Goal: Transaction & Acquisition: Purchase product/service

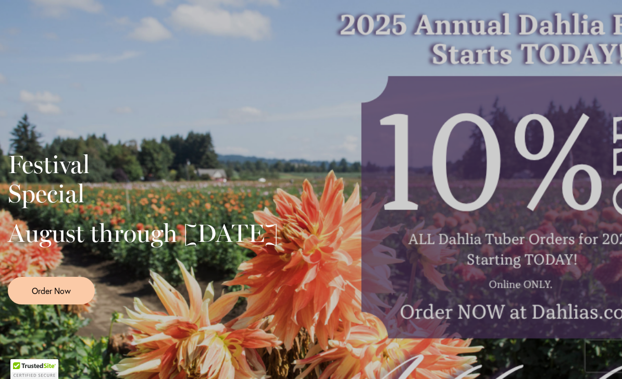
scroll to position [159, 0]
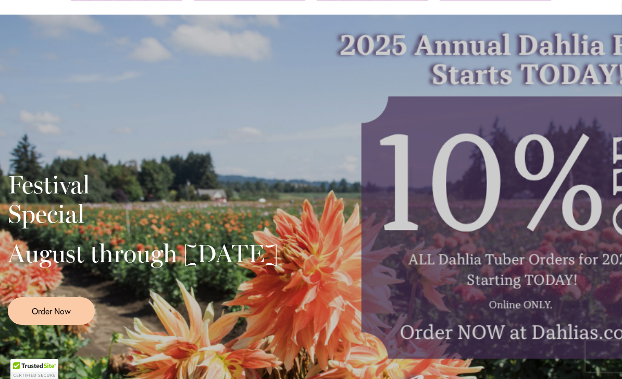
click at [580, 144] on div "Festival Special August through [DATE] Order Now" at bounding box center [311, 244] width 606 height 260
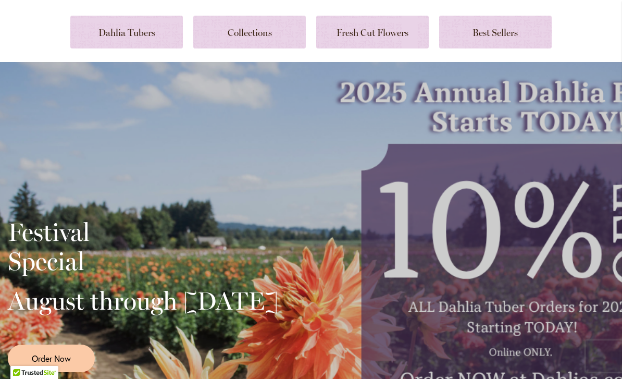
scroll to position [105, 0]
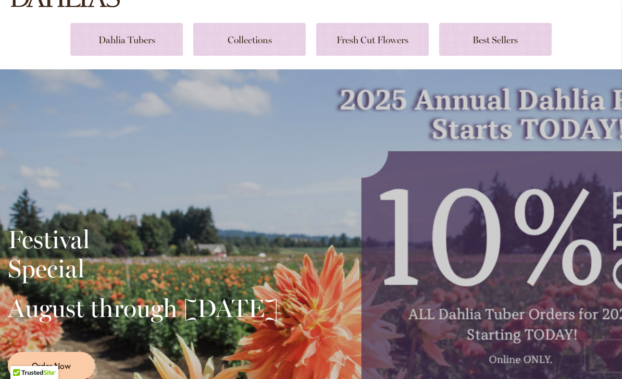
click at [556, 214] on div "Festival Special August through September 28th Order Now" at bounding box center [311, 298] width 606 height 260
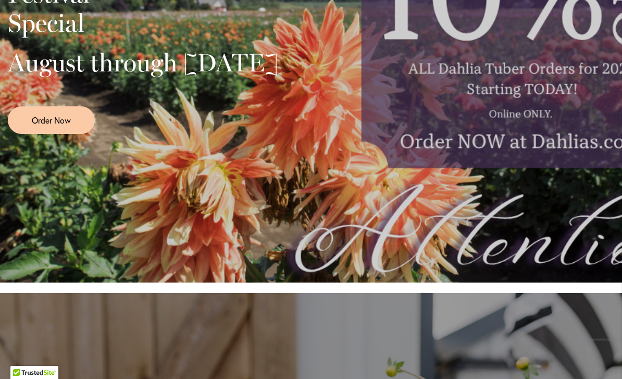
scroll to position [350, 0]
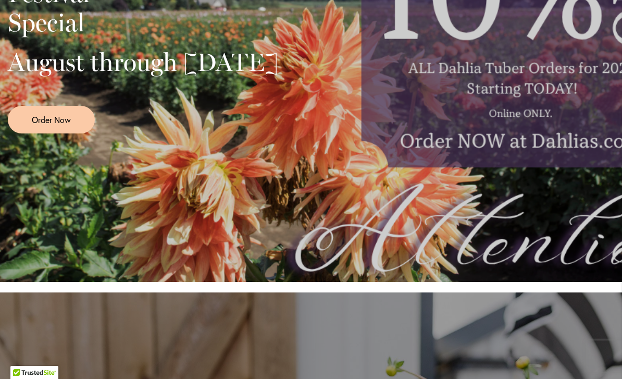
click at [42, 133] on link "Order Now" at bounding box center [51, 120] width 87 height 28
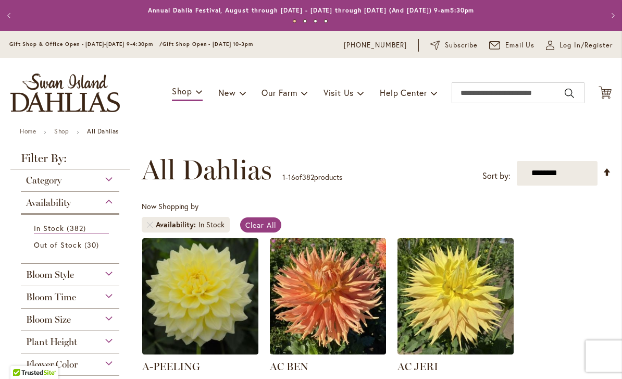
click at [91, 98] on img "store logo" at bounding box center [64, 92] width 109 height 39
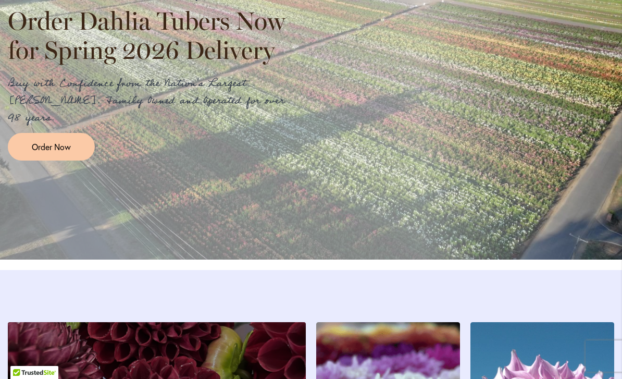
scroll to position [1273, 0]
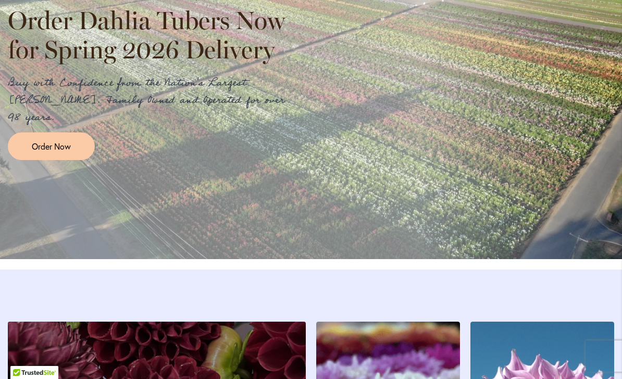
click at [66, 150] on span "Order Now" at bounding box center [51, 146] width 39 height 12
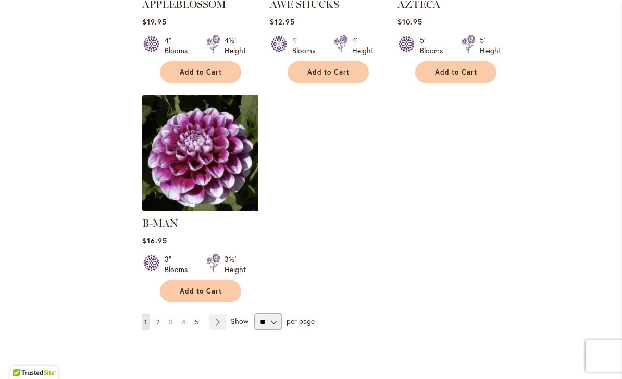
scroll to position [1274, 0]
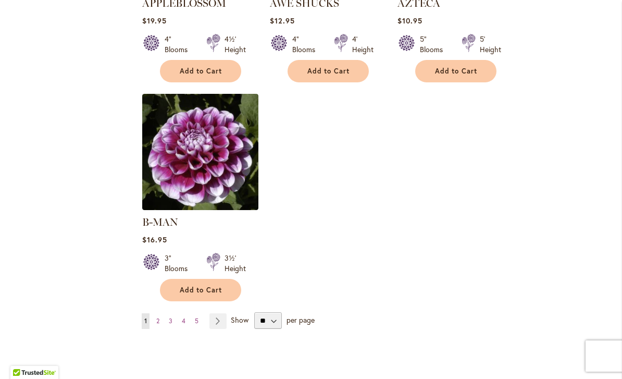
click at [161, 313] on link "Page 2" at bounding box center [158, 321] width 8 height 16
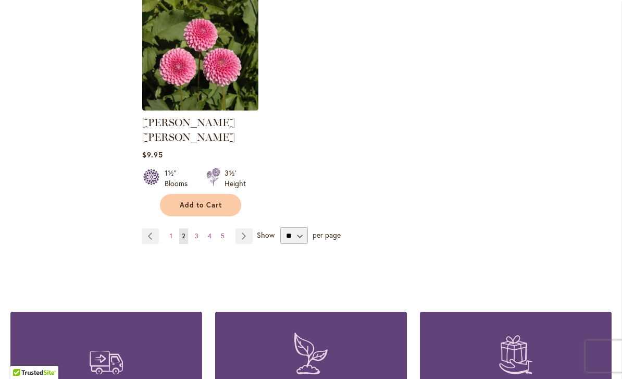
scroll to position [1362, 0]
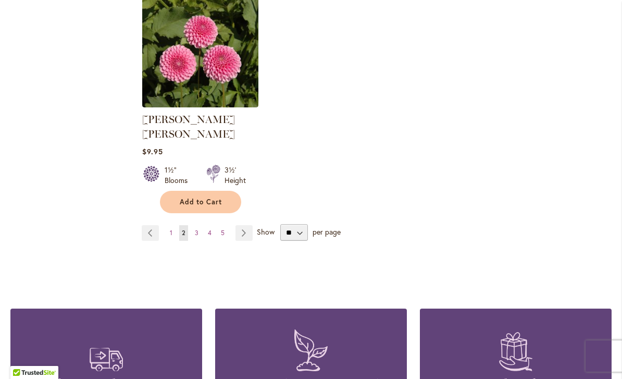
click at [199, 225] on link "Page 3" at bounding box center [196, 233] width 9 height 16
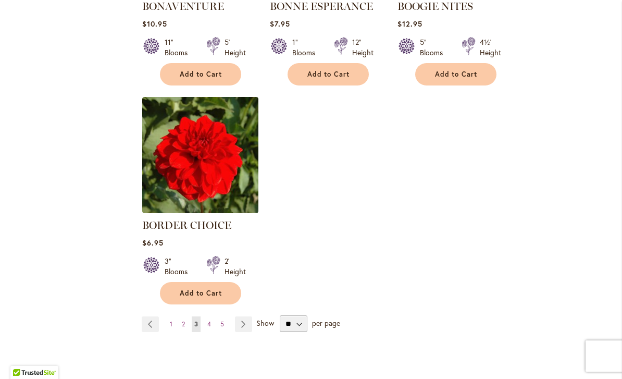
scroll to position [1275, 0]
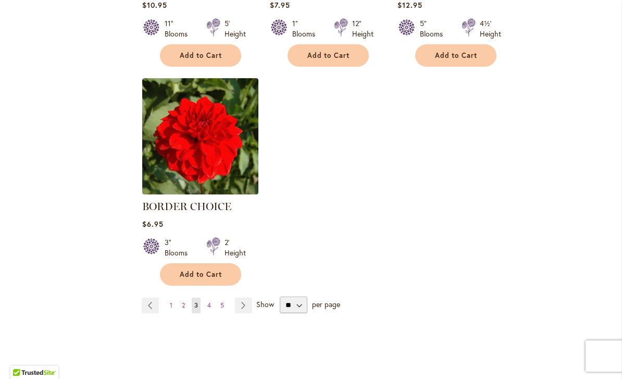
click at [209, 306] on span "4" at bounding box center [209, 305] width 4 height 8
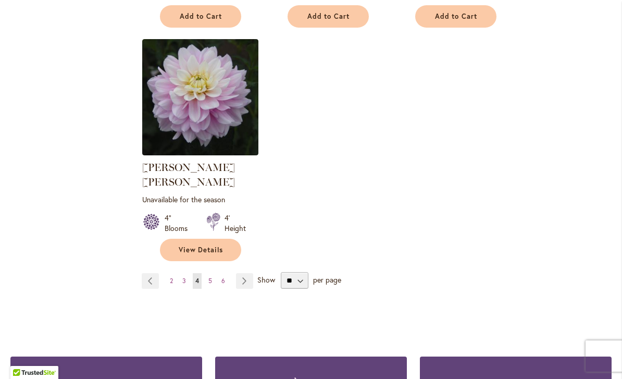
scroll to position [1330, 0]
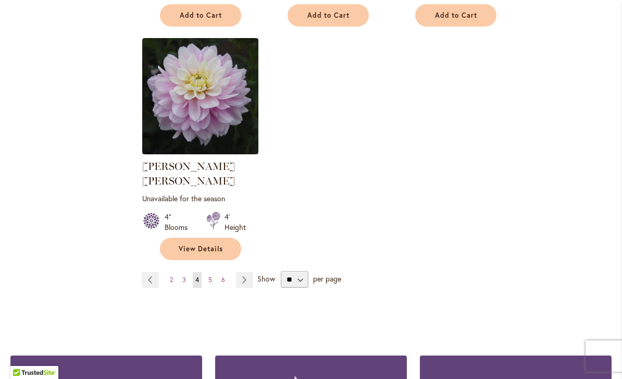
click at [211, 275] on span "5" at bounding box center [210, 279] width 4 height 8
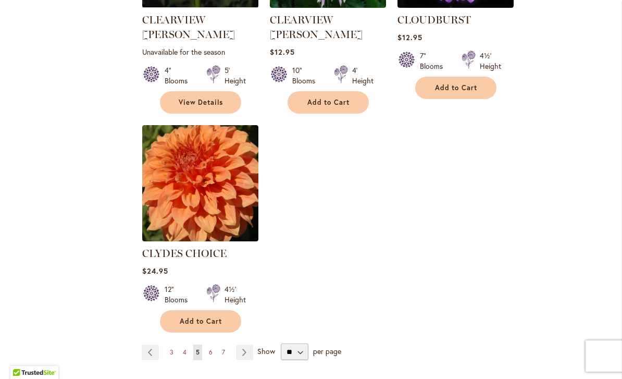
scroll to position [1261, 0]
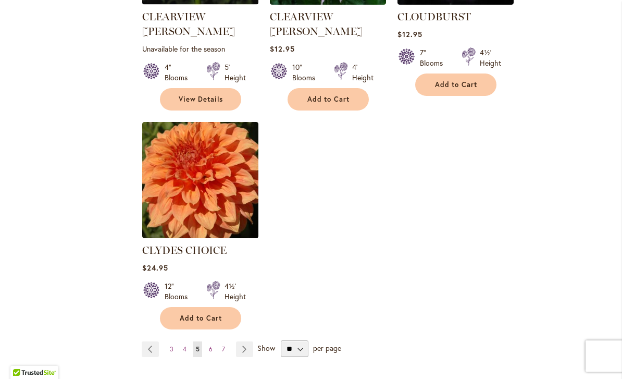
click at [216, 313] on span "Add to Cart" at bounding box center [201, 317] width 43 height 9
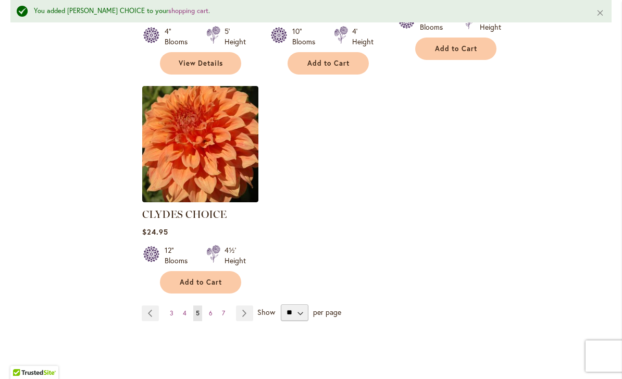
scroll to position [1325, 0]
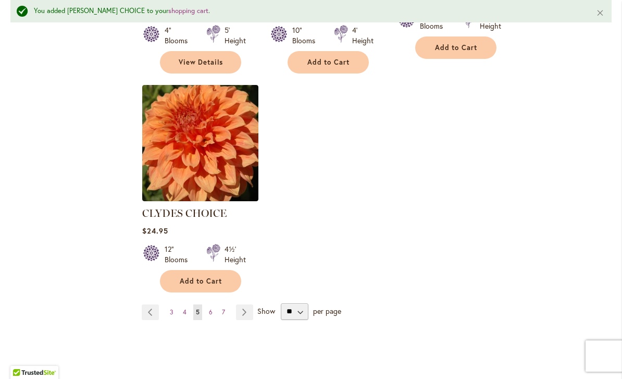
click at [214, 304] on link "Page 6" at bounding box center [210, 312] width 9 height 16
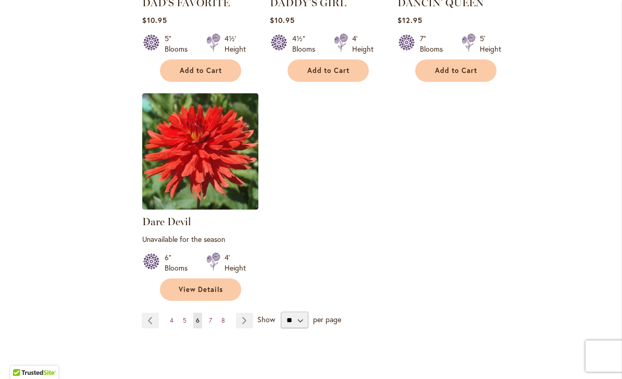
scroll to position [1332, 0]
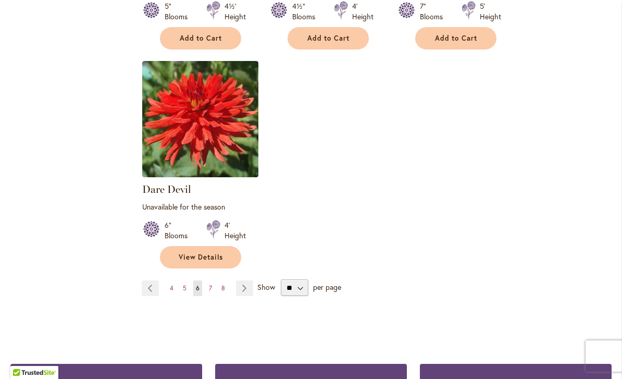
click at [212, 280] on link "Page 7" at bounding box center [210, 288] width 8 height 16
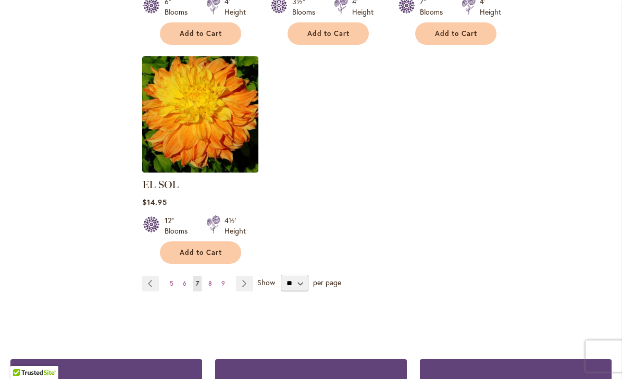
scroll to position [1310, 0]
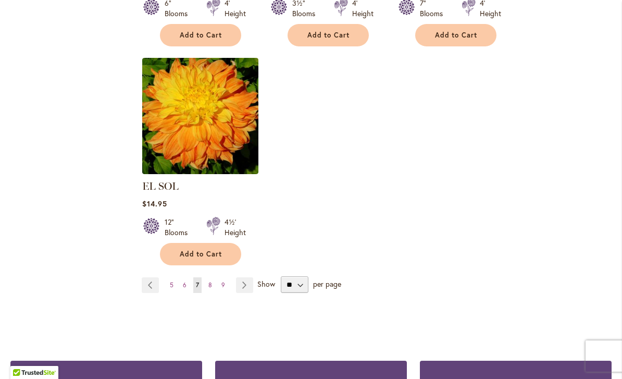
click at [210, 281] on span "8" at bounding box center [210, 285] width 4 height 8
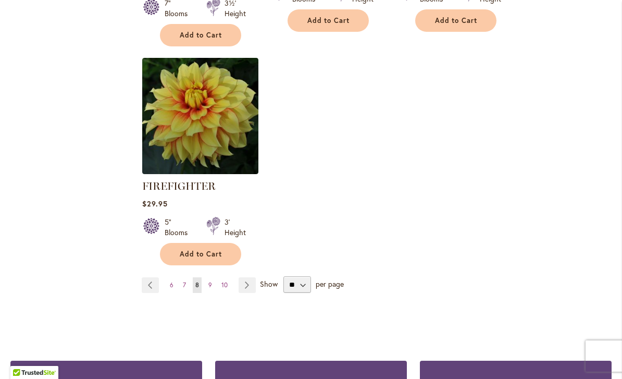
scroll to position [1347, 0]
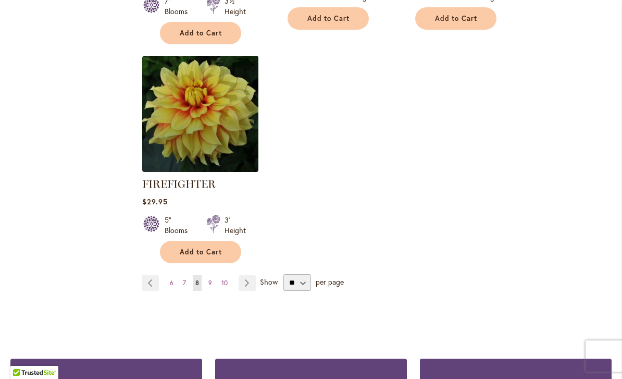
click at [213, 278] on link "Page 9" at bounding box center [210, 283] width 9 height 16
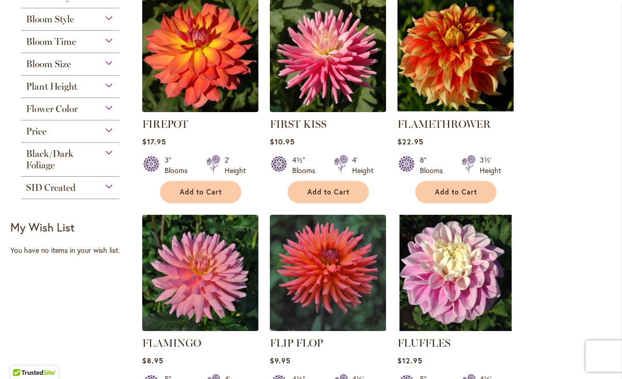
scroll to position [265, 0]
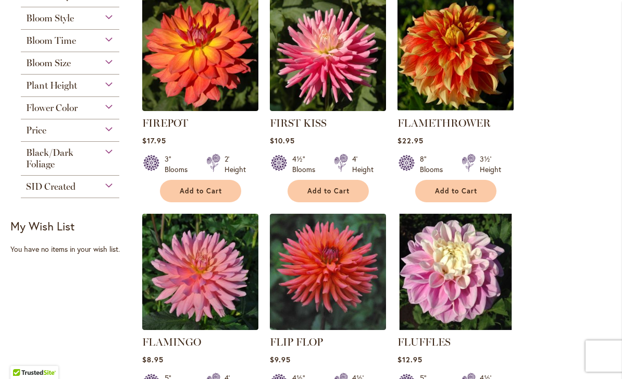
click at [339, 188] on span "Add to Cart" at bounding box center [328, 190] width 43 height 9
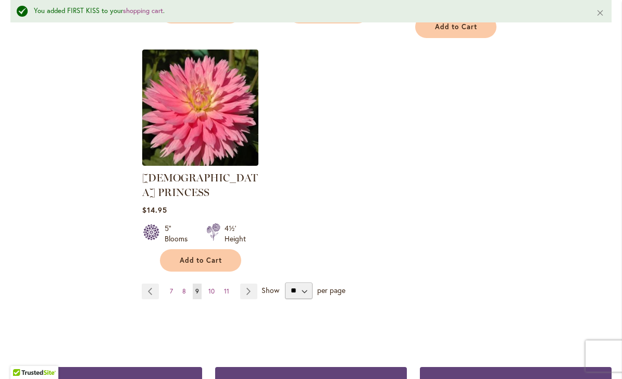
scroll to position [1390, 0]
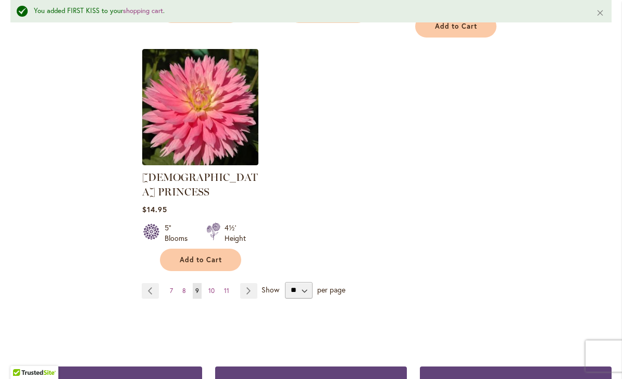
click at [213, 286] on span "10" at bounding box center [211, 290] width 6 height 8
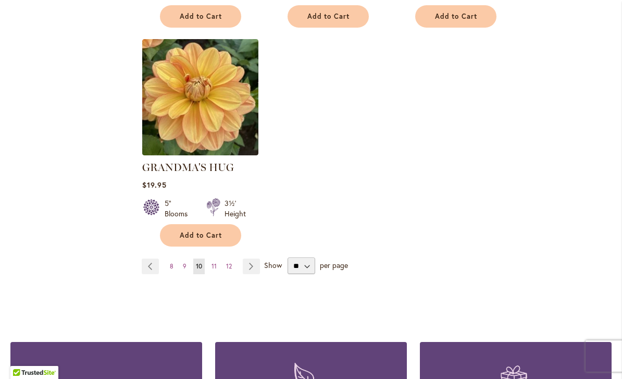
scroll to position [1330, 0]
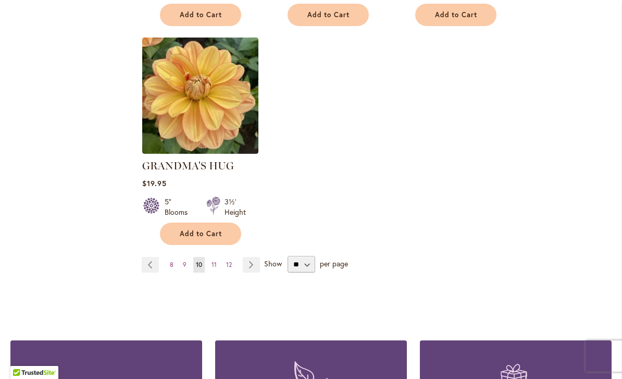
click at [217, 257] on link "Page 11" at bounding box center [214, 265] width 10 height 16
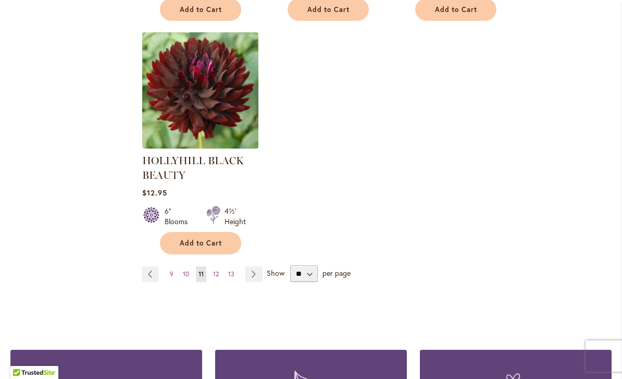
scroll to position [1363, 0]
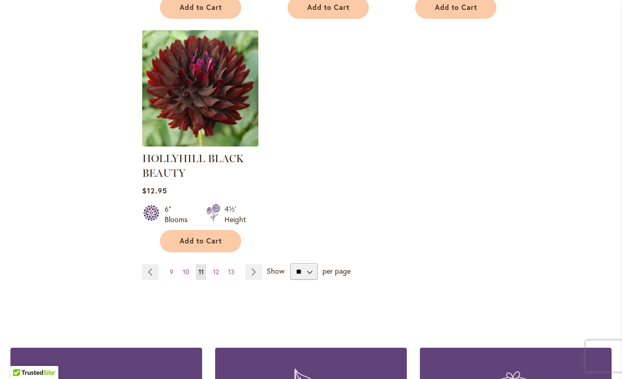
click at [220, 269] on link "Page 12" at bounding box center [215, 272] width 11 height 16
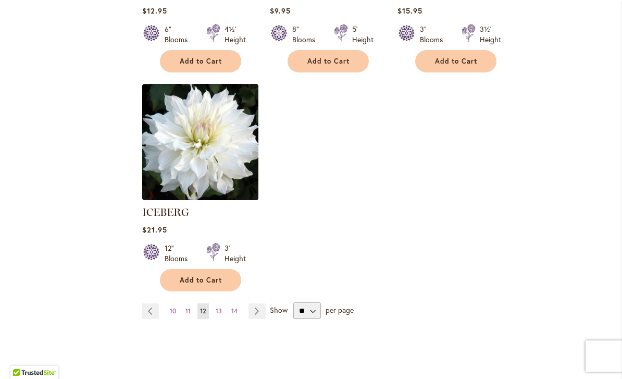
scroll to position [1311, 0]
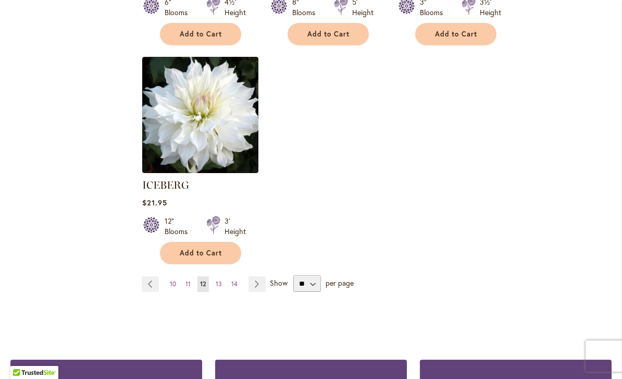
click at [219, 280] on span "13" at bounding box center [219, 284] width 6 height 8
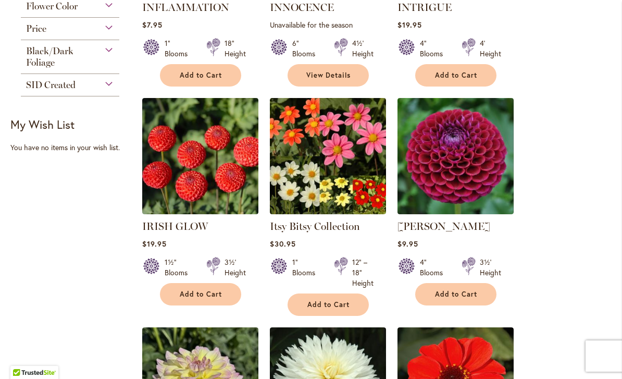
scroll to position [600, 0]
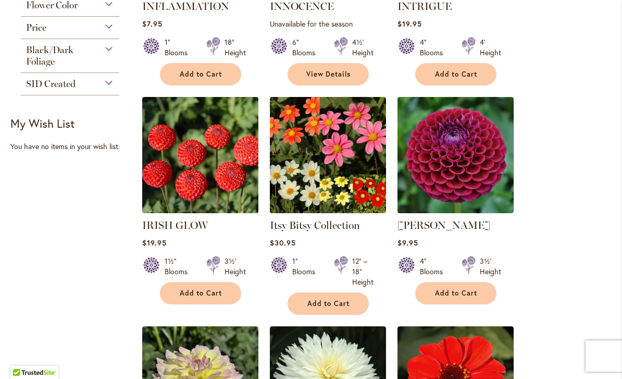
click at [477, 299] on button "Add to Cart" at bounding box center [455, 293] width 81 height 22
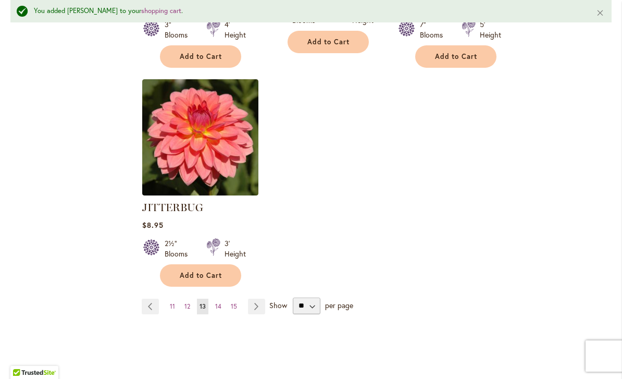
scroll to position [1342, 0]
click at [220, 298] on link "Page 14" at bounding box center [217, 306] width 11 height 16
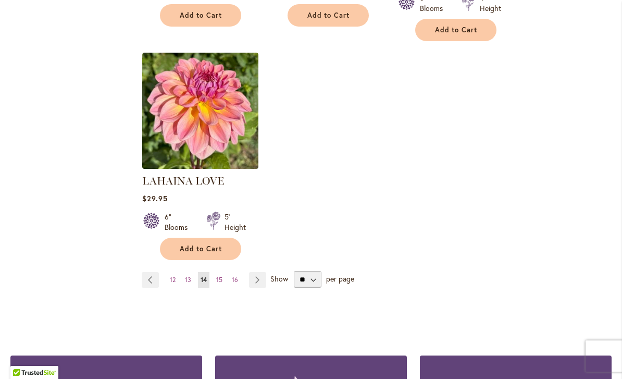
scroll to position [1364, 0]
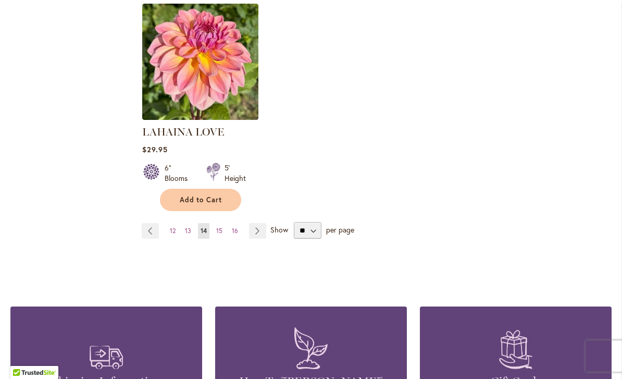
click at [219, 226] on span "15" at bounding box center [219, 230] width 6 height 8
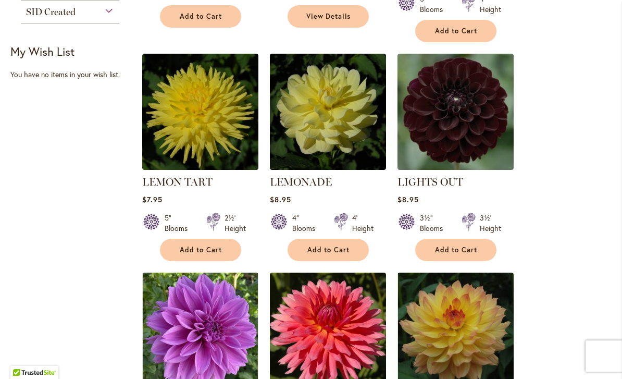
scroll to position [440, 0]
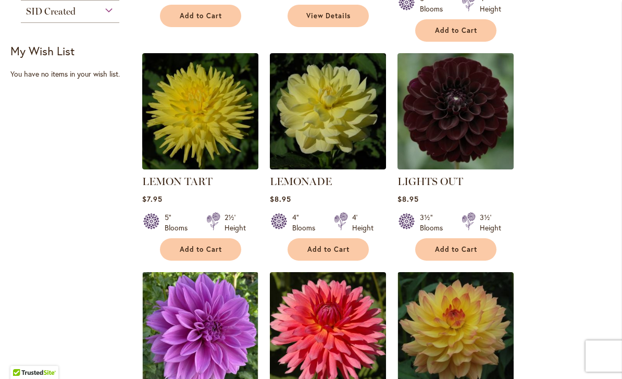
click at [469, 245] on span "Add to Cart" at bounding box center [456, 249] width 43 height 9
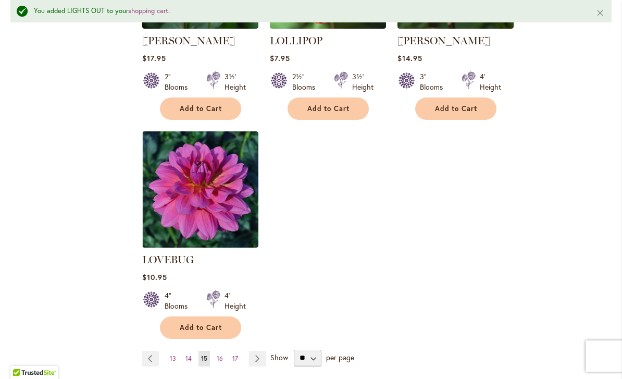
scroll to position [1235, 0]
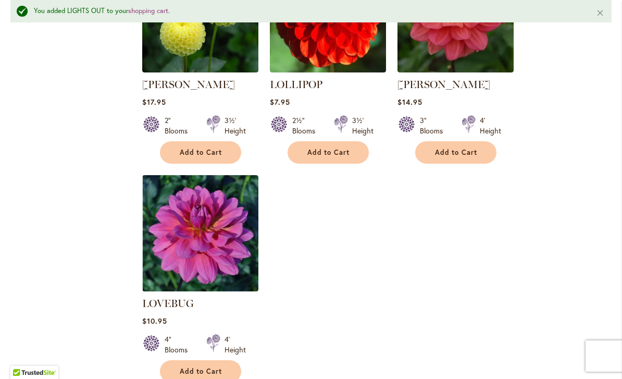
click at [342, 148] on span "Add to Cart" at bounding box center [328, 152] width 43 height 9
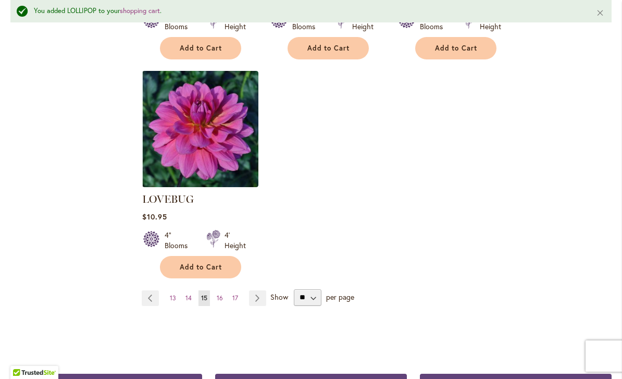
scroll to position [1340, 0]
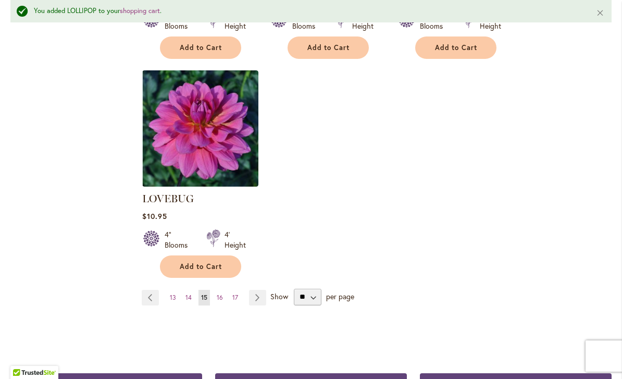
click at [217, 293] on span "16" at bounding box center [220, 297] width 6 height 8
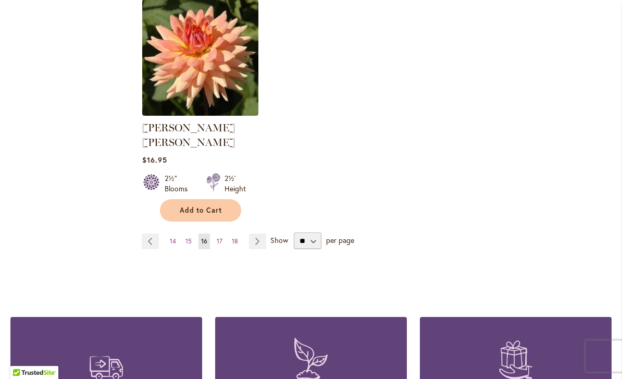
scroll to position [1384, 0]
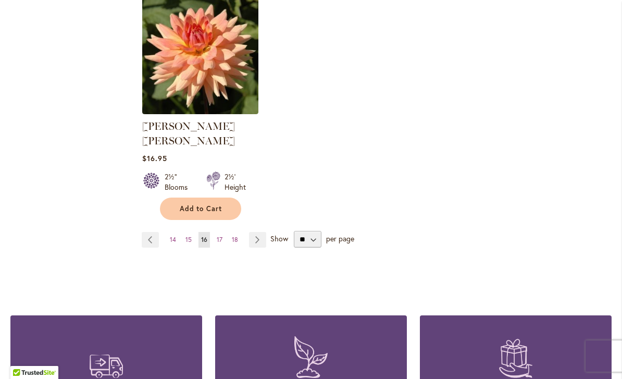
click at [217, 232] on link "Page 17" at bounding box center [219, 240] width 11 height 16
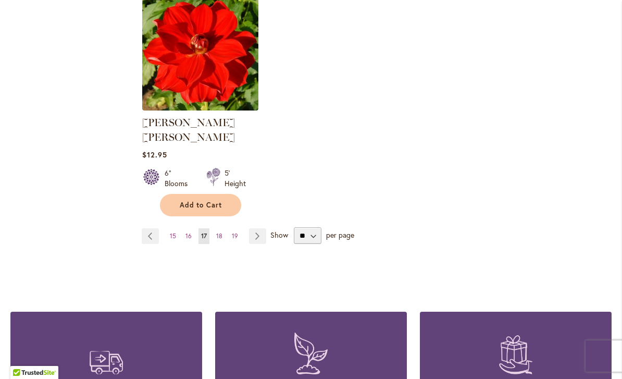
scroll to position [1431, 0]
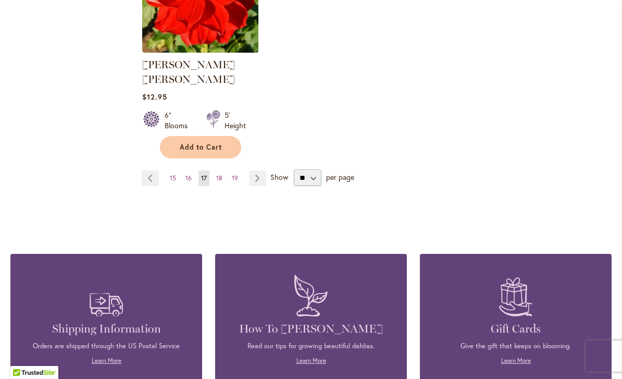
click at [220, 174] on span "18" at bounding box center [219, 178] width 6 height 8
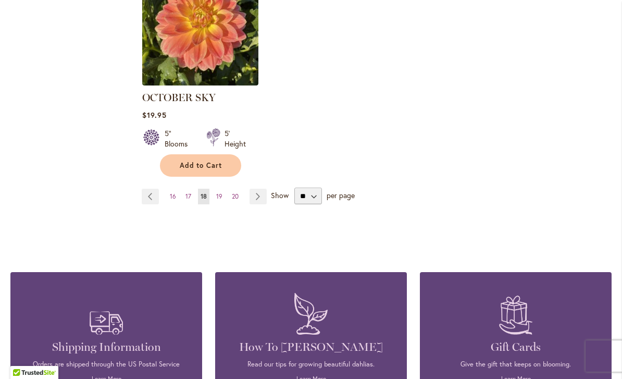
scroll to position [1401, 0]
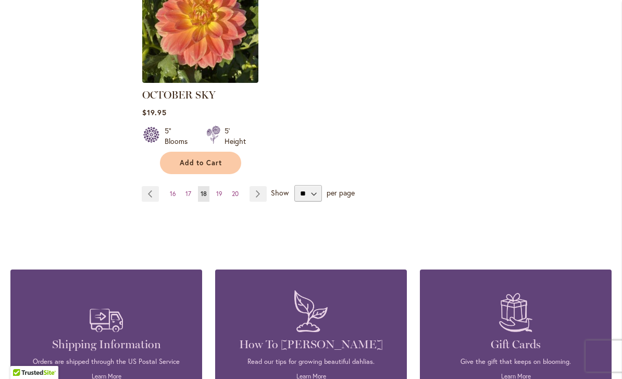
click at [217, 190] on span "19" at bounding box center [219, 194] width 6 height 8
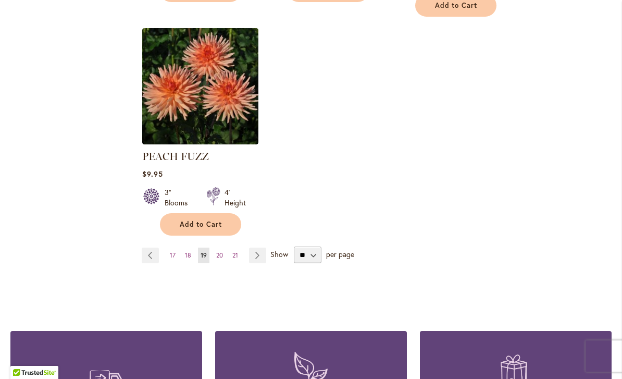
scroll to position [1354, 0]
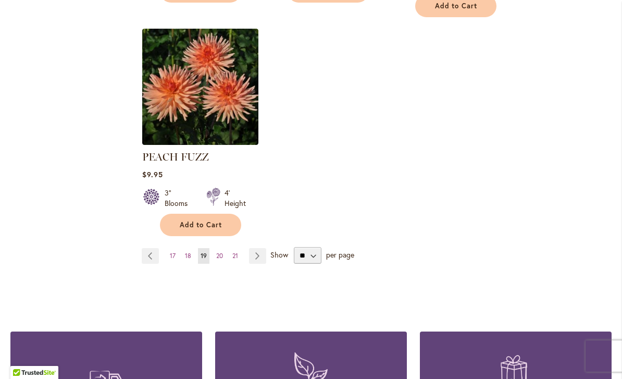
click at [217, 248] on link "Page 20" at bounding box center [219, 256] width 12 height 16
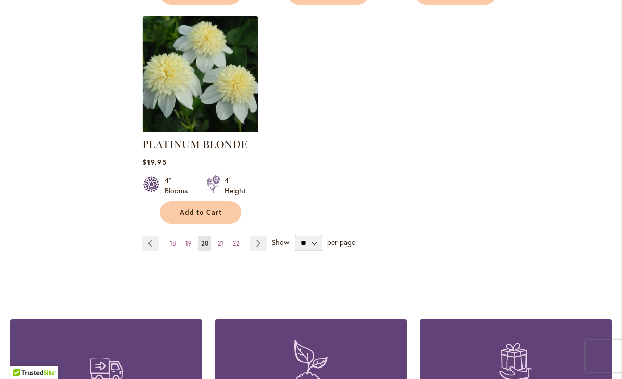
scroll to position [1405, 0]
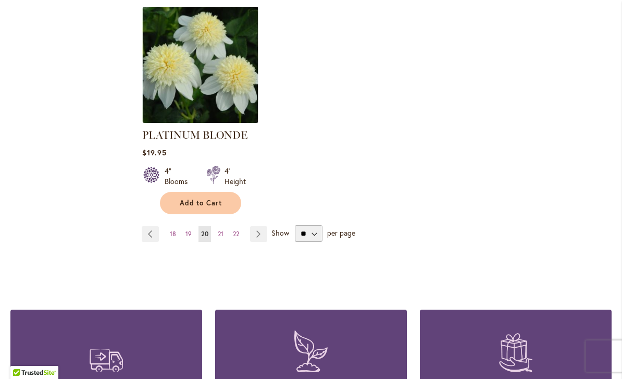
click at [216, 226] on link "Page 21" at bounding box center [220, 234] width 11 height 16
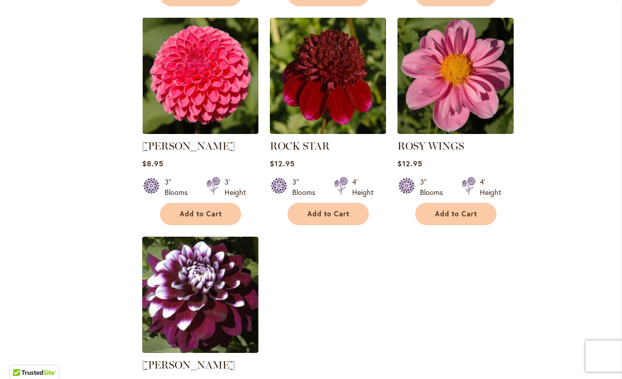
scroll to position [1137, 0]
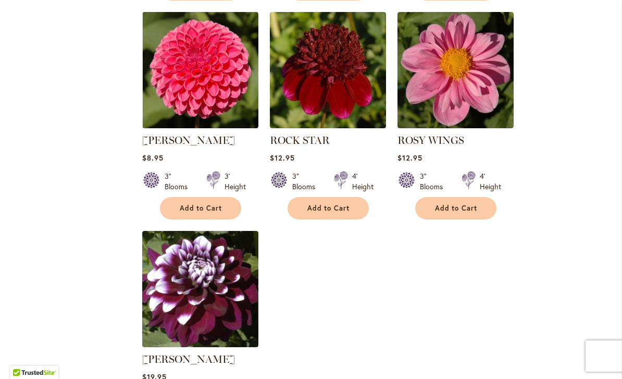
click at [187, 204] on span "Add to Cart" at bounding box center [201, 208] width 43 height 9
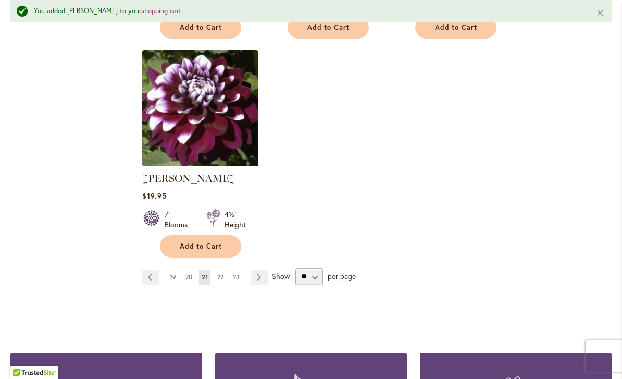
scroll to position [1349, 0]
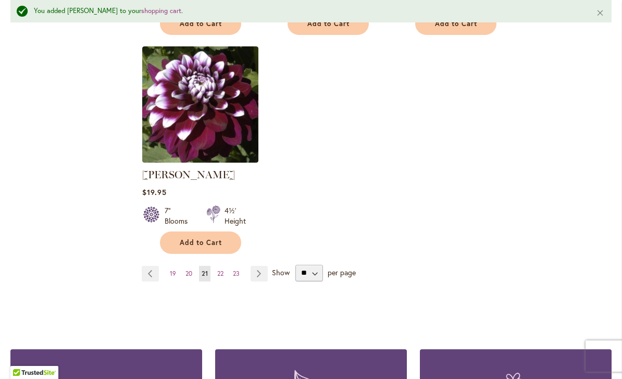
click at [215, 271] on link "Page 22" at bounding box center [220, 274] width 11 height 16
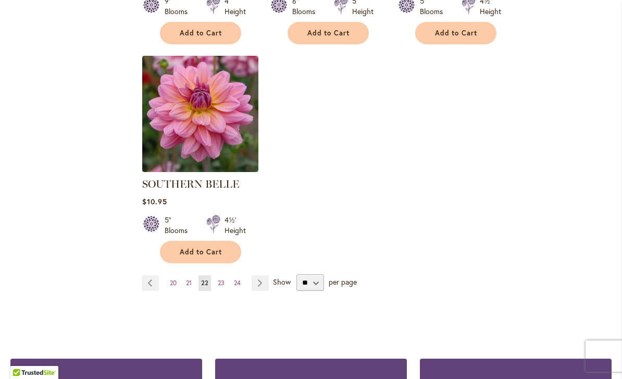
scroll to position [1329, 0]
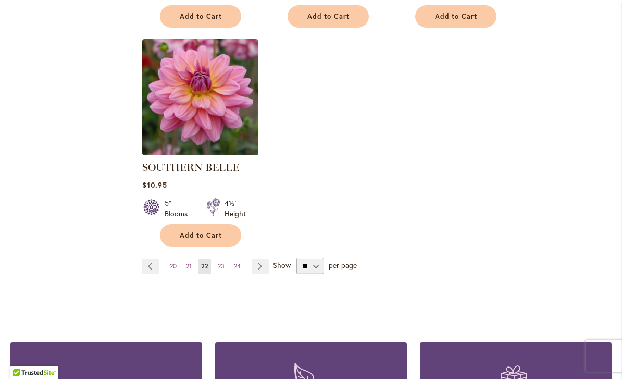
click at [219, 262] on span "23" at bounding box center [221, 266] width 7 height 8
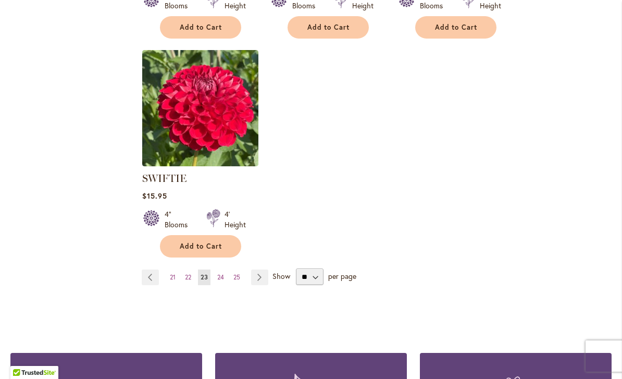
scroll to position [1388, 0]
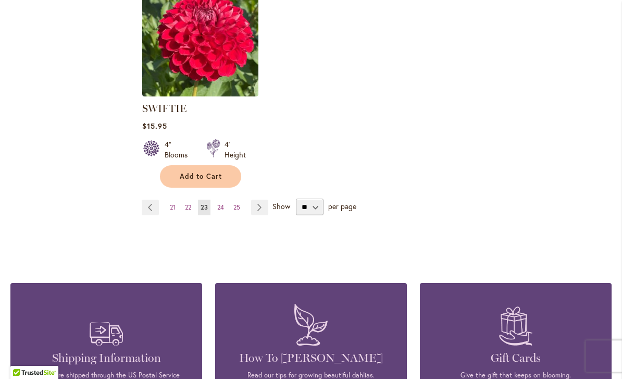
click at [216, 211] on link "Page 24" at bounding box center [221, 207] width 12 height 16
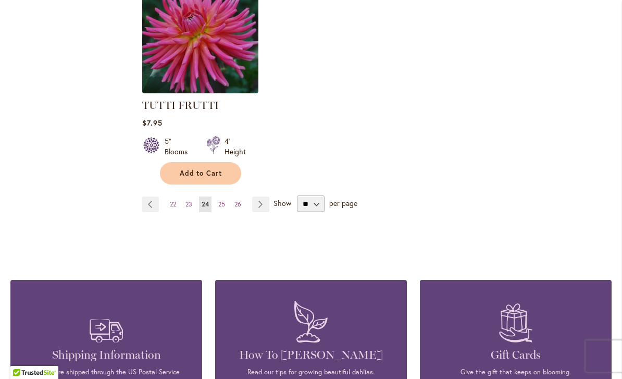
scroll to position [1391, 0]
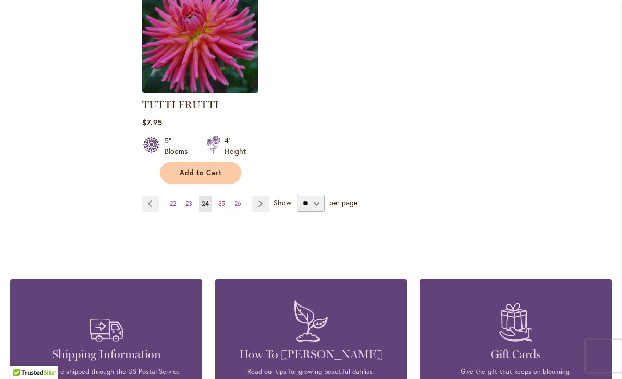
click at [219, 199] on span "25" at bounding box center [221, 203] width 7 height 8
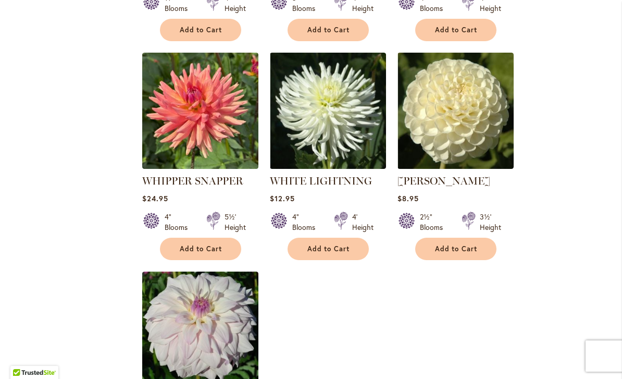
scroll to position [1099, 0]
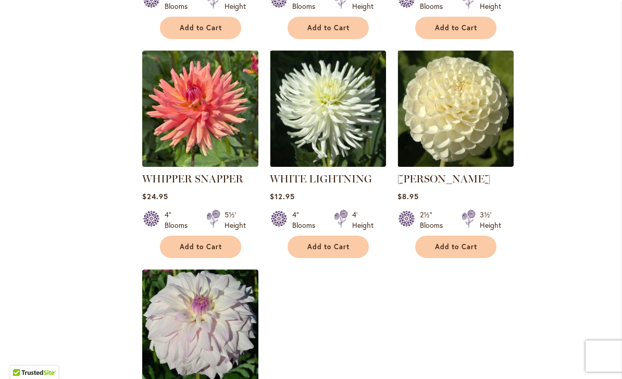
click at [351, 235] on button "Add to Cart" at bounding box center [327, 246] width 81 height 22
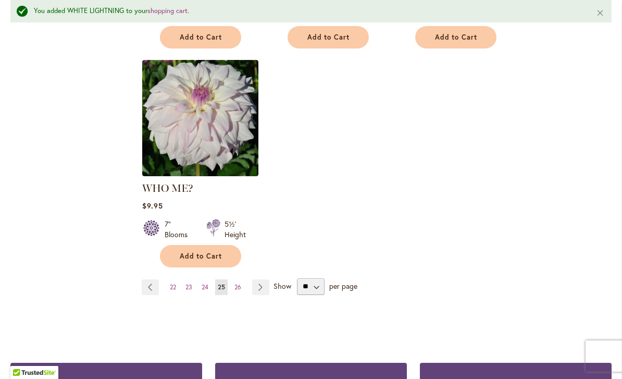
scroll to position [1337, 0]
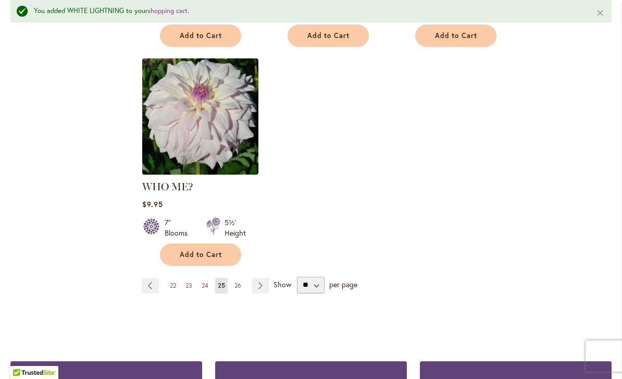
click at [233, 278] on link "Page 26" at bounding box center [238, 286] width 12 height 16
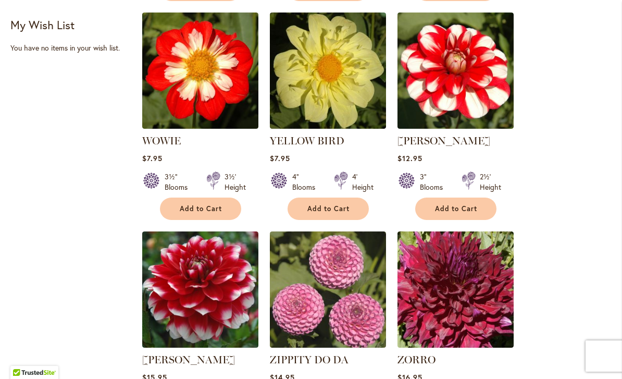
scroll to position [473, 0]
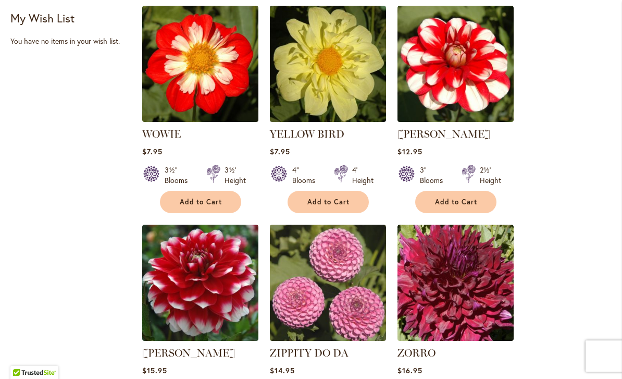
click at [471, 201] on span "Add to Cart" at bounding box center [456, 201] width 43 height 9
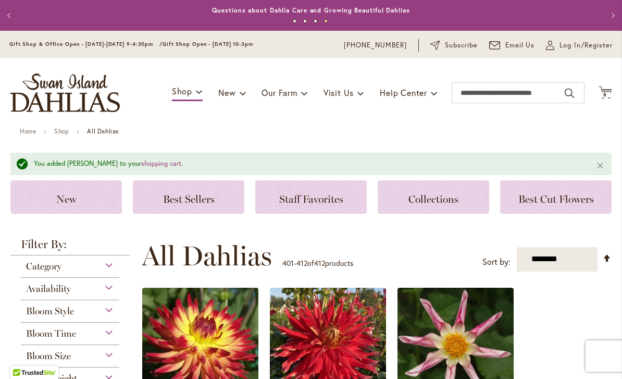
scroll to position [0, 0]
click at [141, 164] on link "shopping cart" at bounding box center [161, 163] width 40 height 9
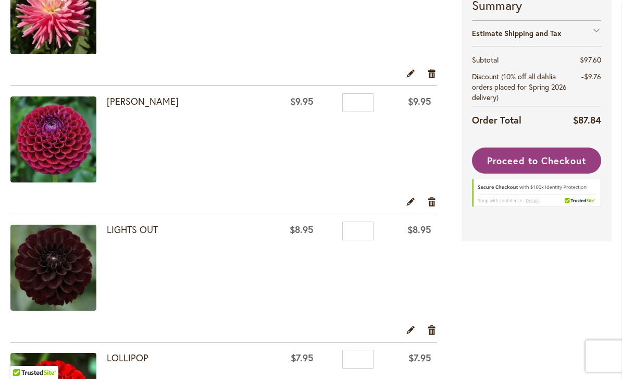
scroll to position [380, 0]
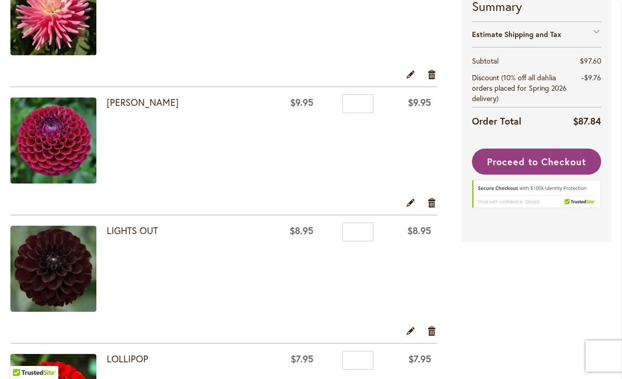
click at [440, 199] on form "Shopping Cart Items Item Price Qty Subtotal CLYDES CHOICE $24.95 Qty * $24.95" at bounding box center [235, 345] width 451 height 1090
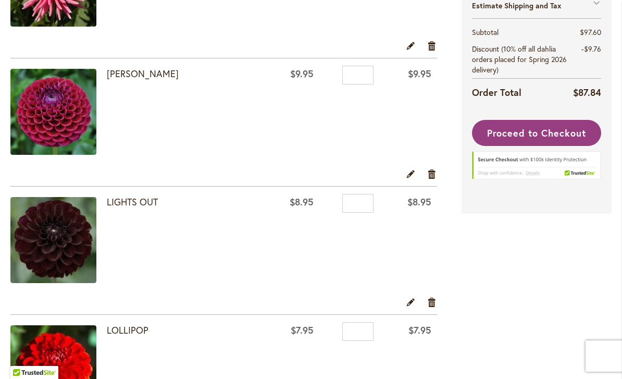
scroll to position [396, 0]
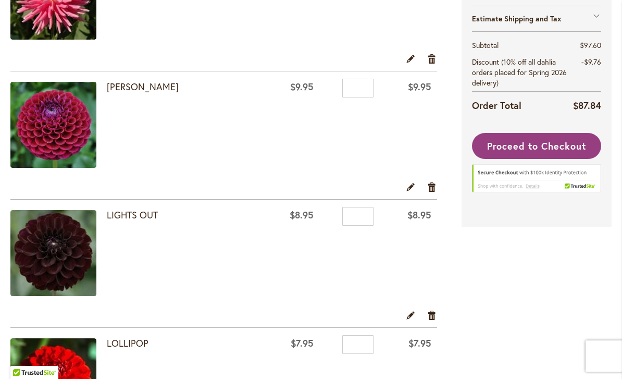
click at [434, 191] on link "Remove item" at bounding box center [432, 186] width 10 height 11
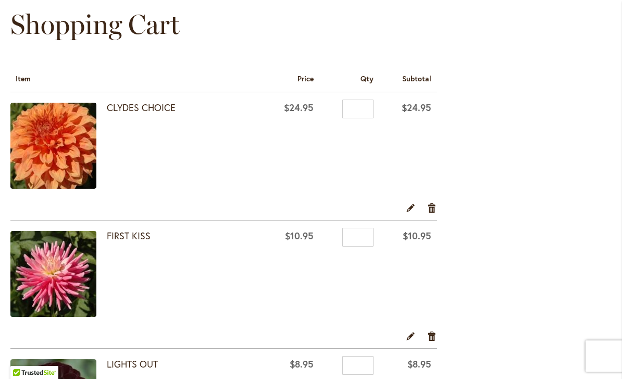
scroll to position [120, 0]
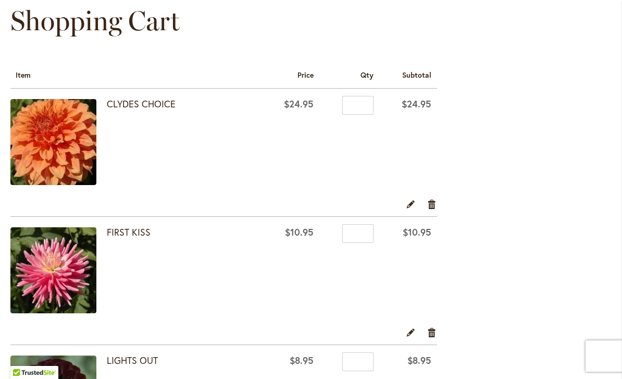
scroll to position [97, 0]
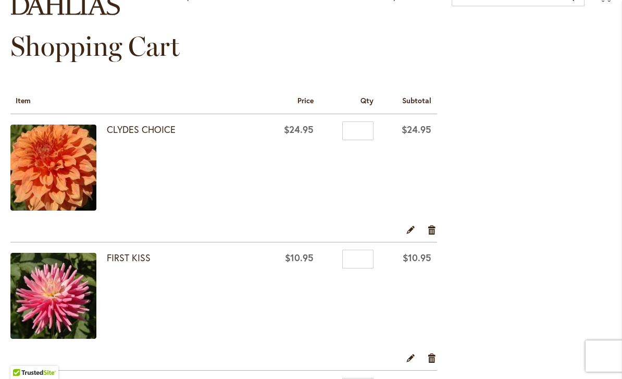
click at [434, 234] on link "Remove item" at bounding box center [432, 228] width 10 height 11
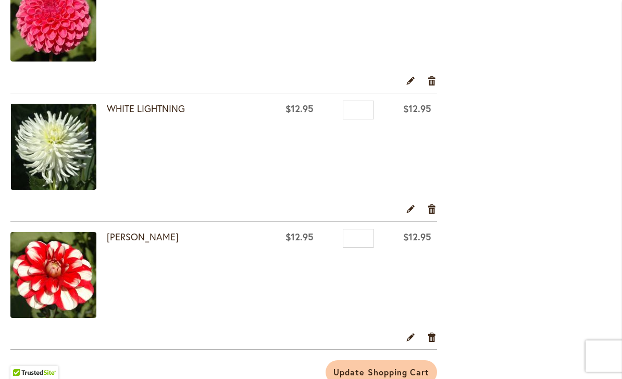
scroll to position [626, 0]
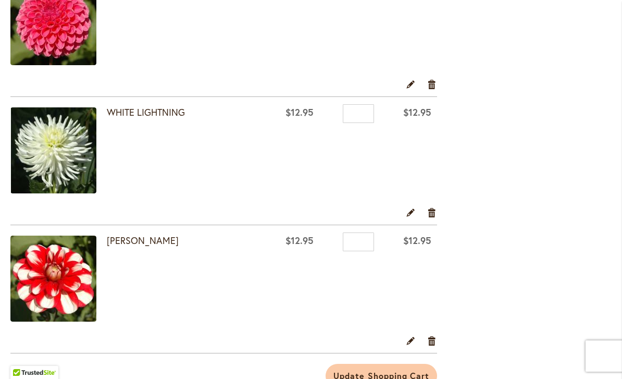
click at [432, 215] on link "Remove item" at bounding box center [432, 211] width 10 height 11
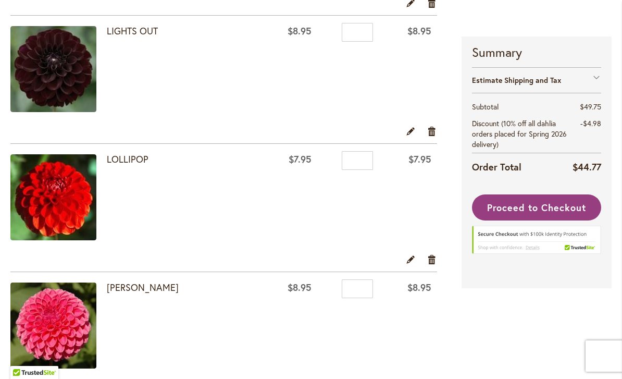
scroll to position [324, 0]
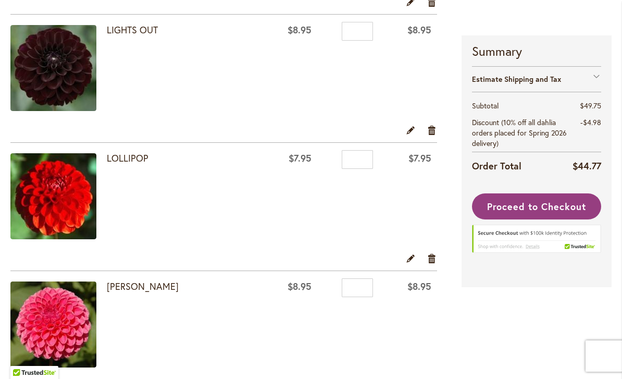
click at [432, 131] on link "Remove item" at bounding box center [432, 129] width 10 height 11
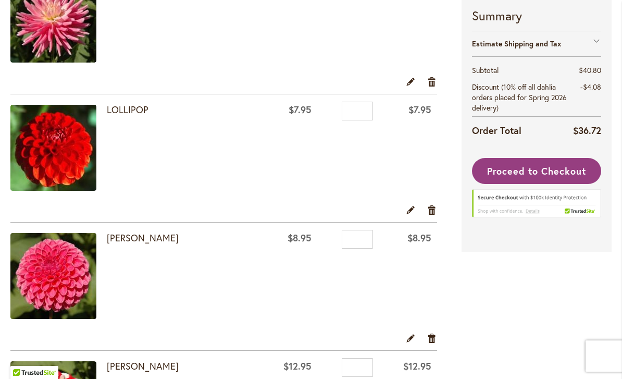
scroll to position [270, 0]
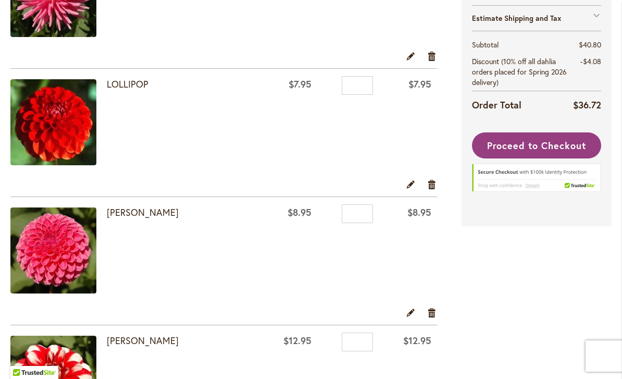
click at [433, 314] on link "Remove item" at bounding box center [432, 311] width 10 height 11
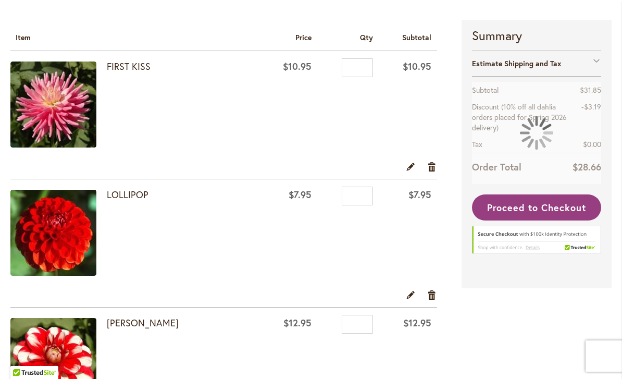
scroll to position [161, 0]
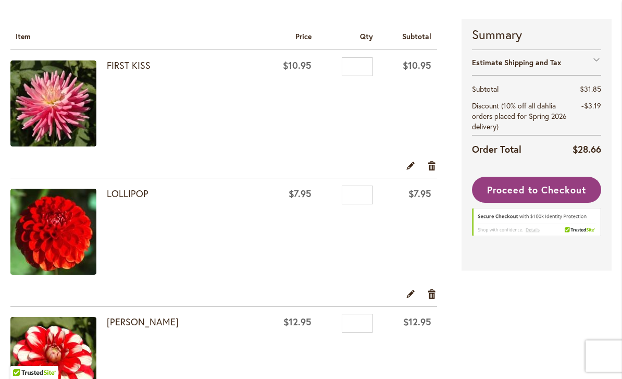
click at [562, 193] on span "Proceed to Checkout" at bounding box center [536, 189] width 99 height 12
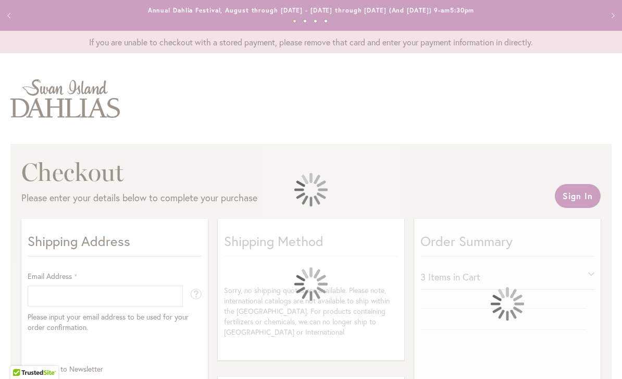
select select "**"
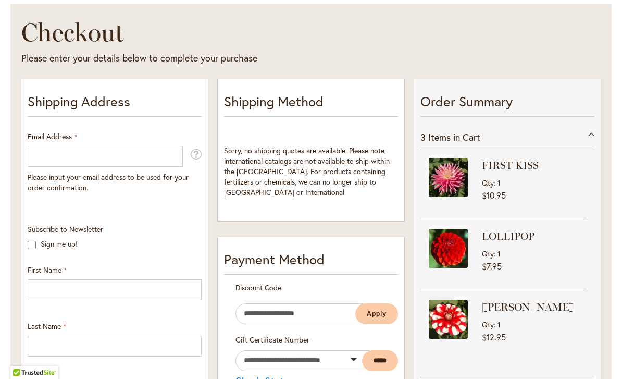
click at [567, 148] on div "3 Items in Cart" at bounding box center [507, 137] width 174 height 26
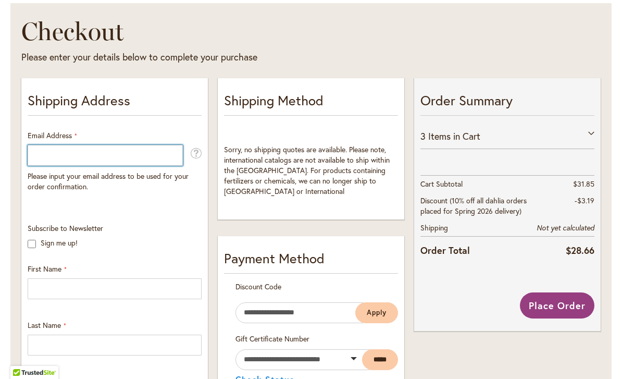
click at [146, 158] on input "Email Address" at bounding box center [105, 155] width 155 height 21
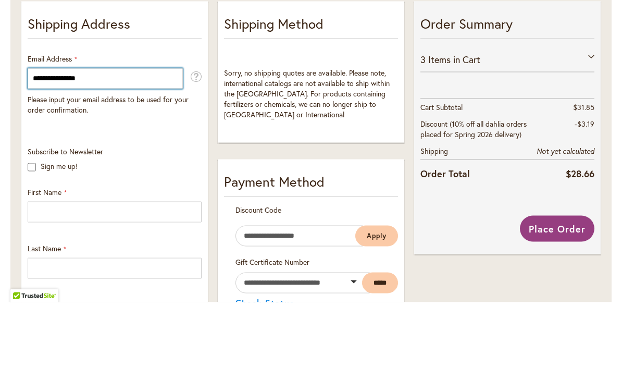
type input "**********"
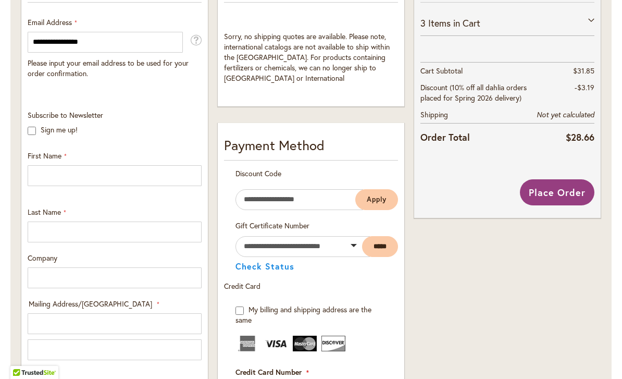
scroll to position [254, 0]
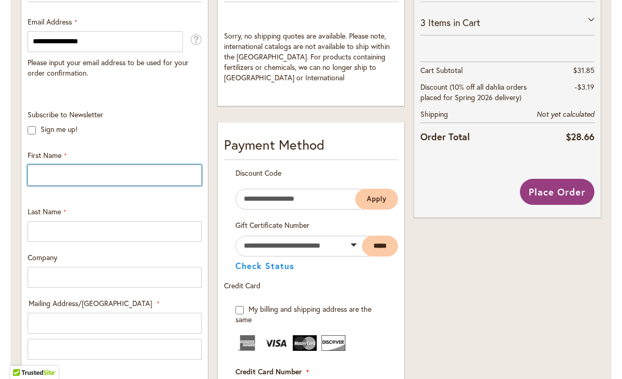
click at [44, 176] on input "First Name" at bounding box center [115, 175] width 174 height 21
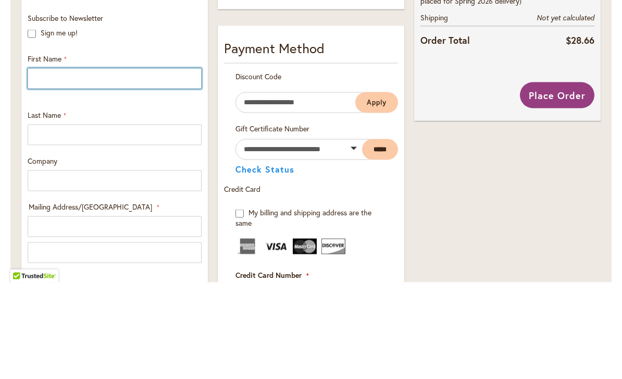
type input "****"
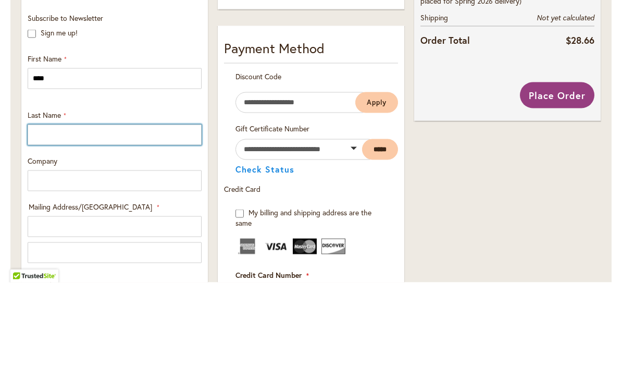
type input "*******"
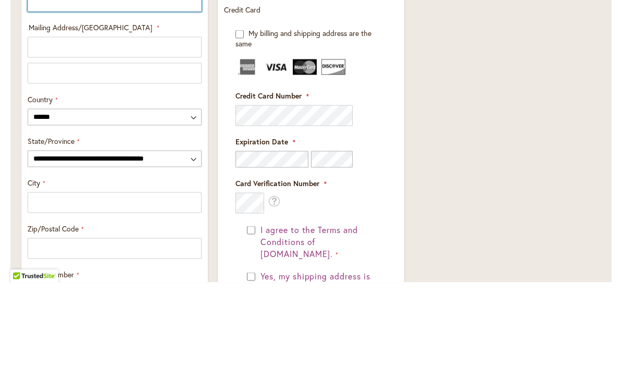
scroll to position [430, 0]
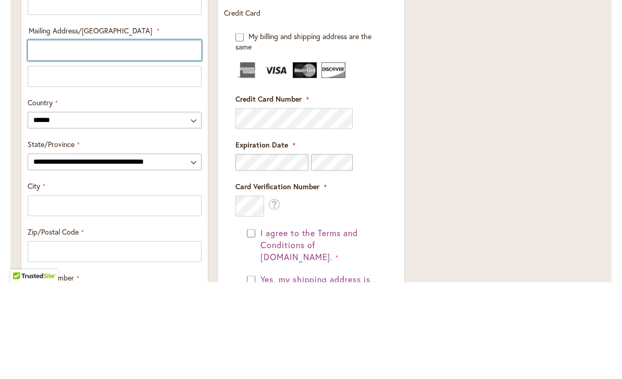
click at [58, 136] on input "Mailing Address/PO BOX: Line 1" at bounding box center [115, 146] width 174 height 21
type input "**********"
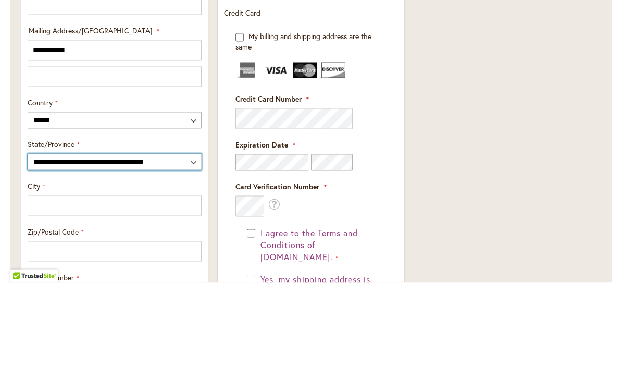
select select "**"
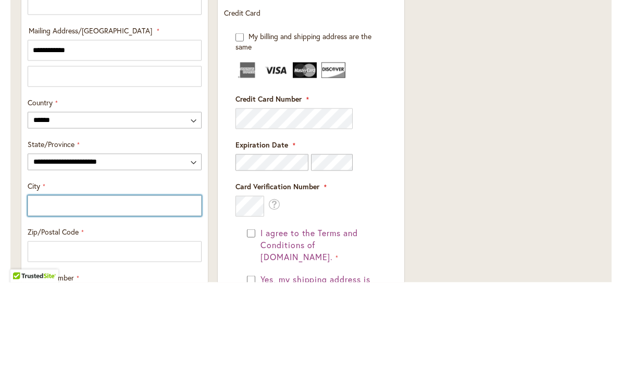
type input "**********"
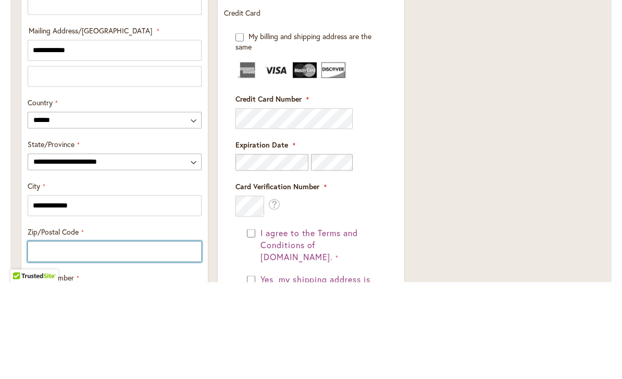
type input "*****"
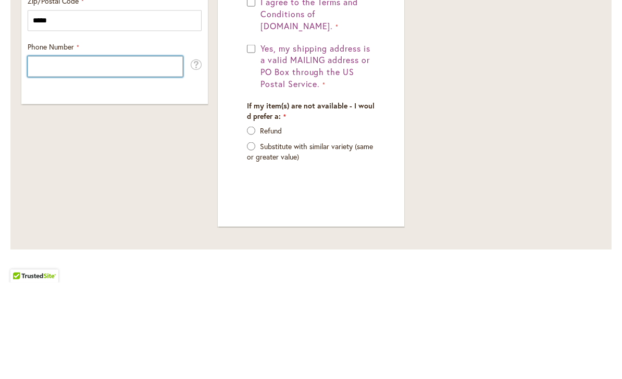
scroll to position [660, 0]
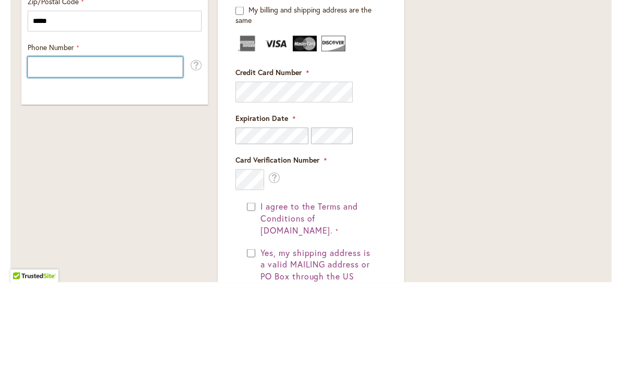
type input "**********"
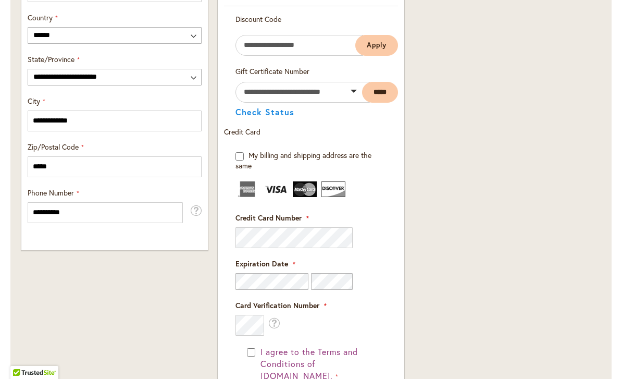
scroll to position [607, 0]
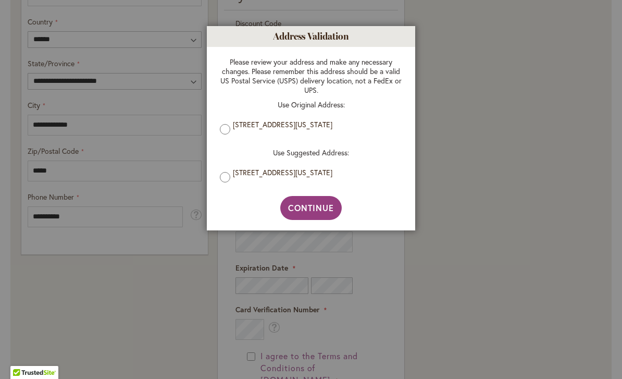
click at [322, 212] on span "Continue" at bounding box center [311, 207] width 46 height 11
type input "**********"
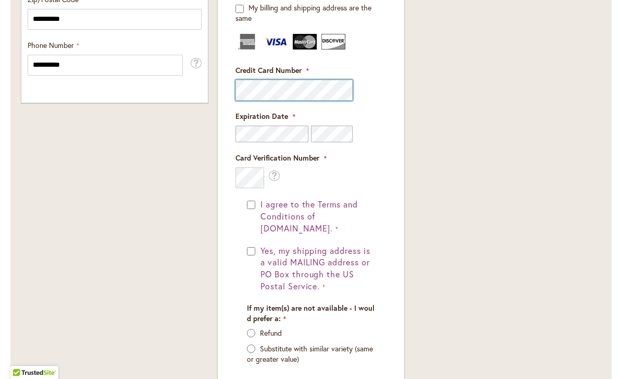
scroll to position [773, 0]
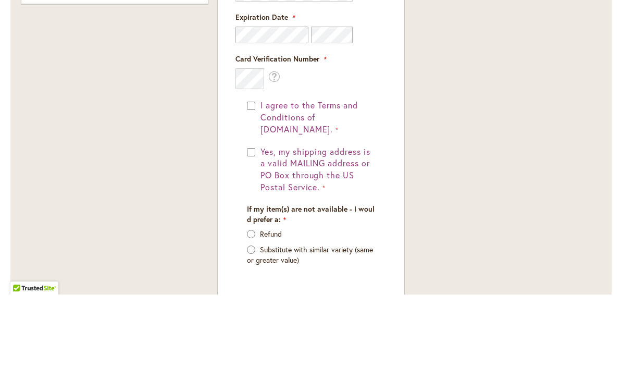
click at [258, 184] on button "I agree to the Terms and Conditions of dahlias.com." at bounding box center [316, 202] width 117 height 36
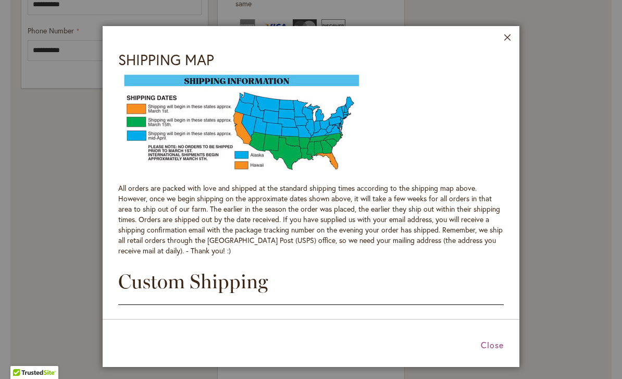
scroll to position [1162, 0]
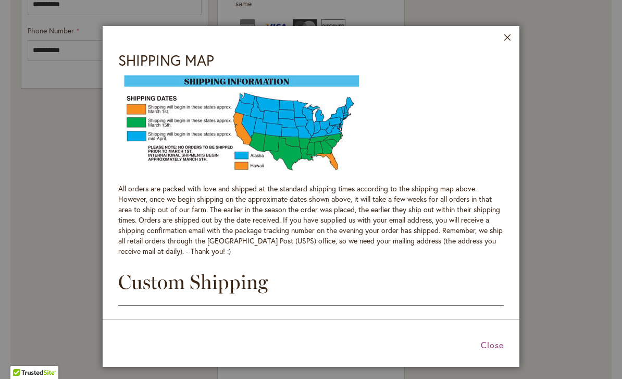
click at [495, 345] on span "Close" at bounding box center [492, 344] width 23 height 11
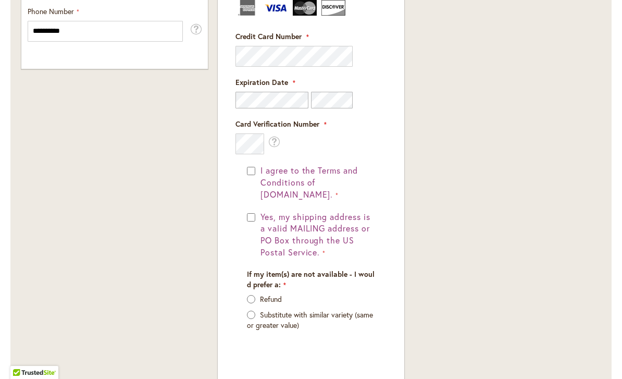
scroll to position [790, 0]
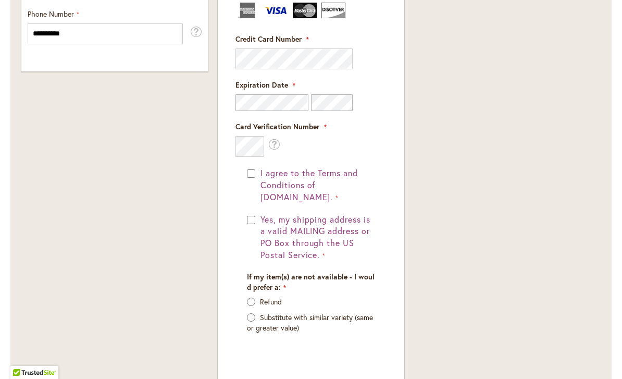
click at [258, 173] on button "I agree to the Terms and Conditions of dahlias.com." at bounding box center [316, 185] width 117 height 36
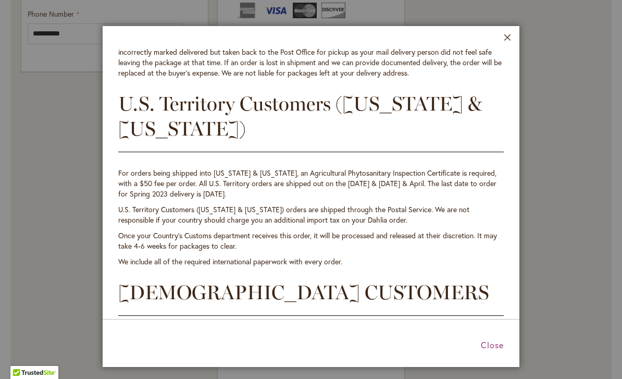
click at [495, 350] on span "Close" at bounding box center [492, 344] width 23 height 11
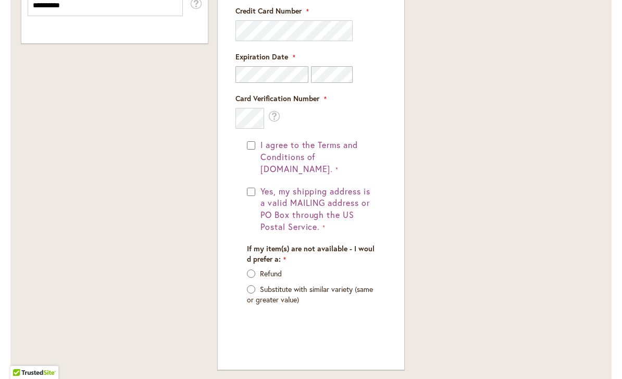
scroll to position [818, 0]
click at [258, 185] on button "Yes, my shipping address is a valid MAILING address or PO Box through the US Po…" at bounding box center [316, 208] width 117 height 47
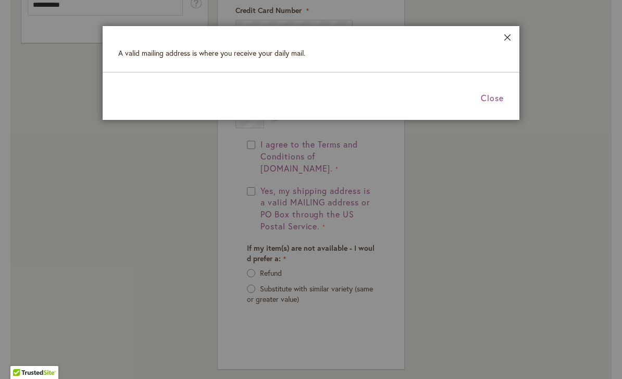
scroll to position [0, 0]
click at [497, 102] on span "Close" at bounding box center [492, 97] width 23 height 11
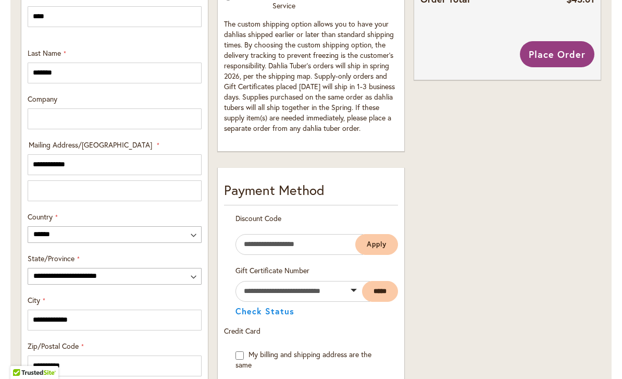
scroll to position [415, 0]
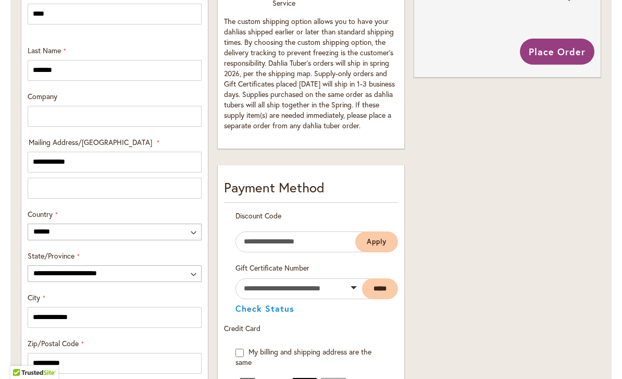
click at [552, 58] on button "Place Order" at bounding box center [557, 52] width 74 height 26
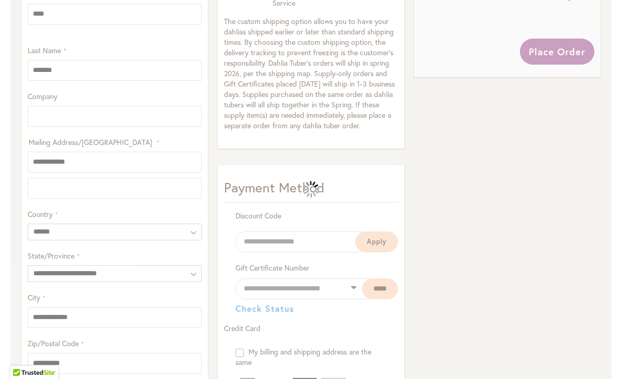
scroll to position [774, 0]
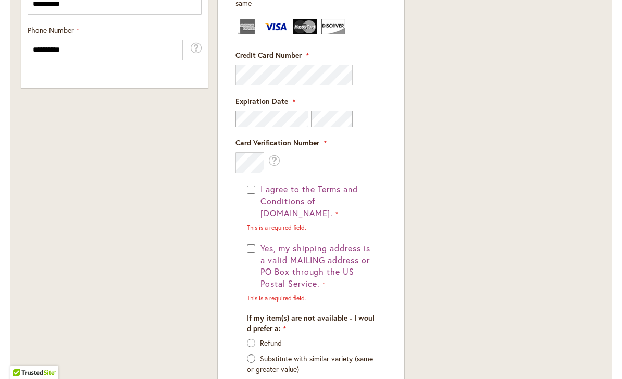
click at [258, 188] on button "I agree to the Terms and Conditions of dahlias.com." at bounding box center [316, 201] width 117 height 36
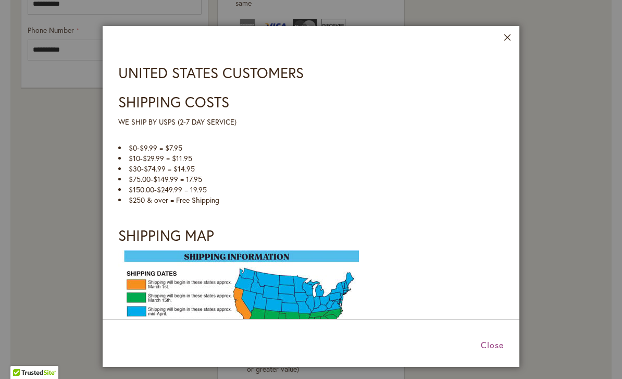
scroll to position [984, 0]
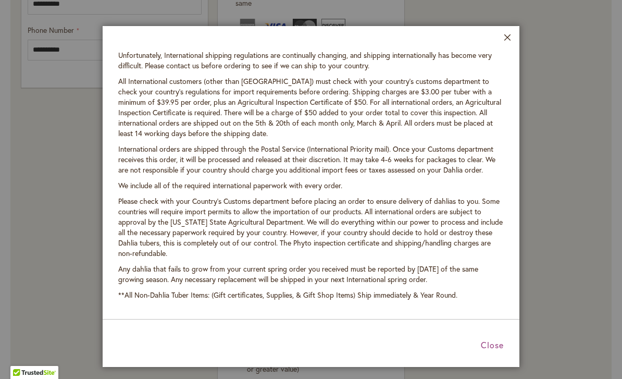
click at [501, 344] on span "Close" at bounding box center [492, 344] width 23 height 11
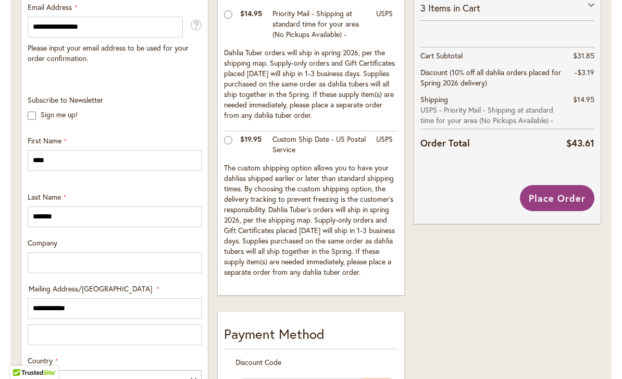
scroll to position [158, 0]
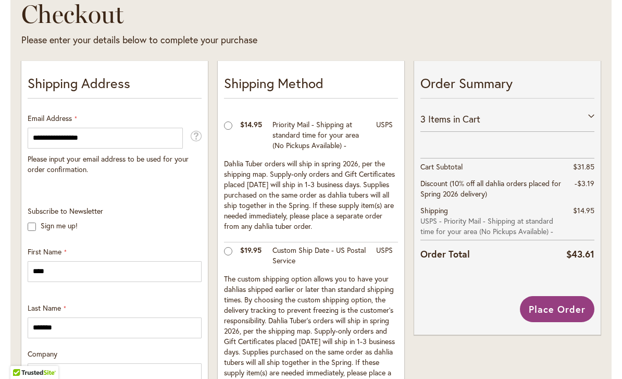
click at [572, 305] on span "Place Order" at bounding box center [556, 309] width 57 height 12
